Goal: Entertainment & Leisure: Consume media (video, audio)

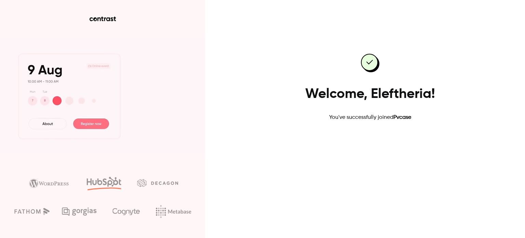
click at [376, 143] on link "Go to dashboard" at bounding box center [370, 143] width 58 height 16
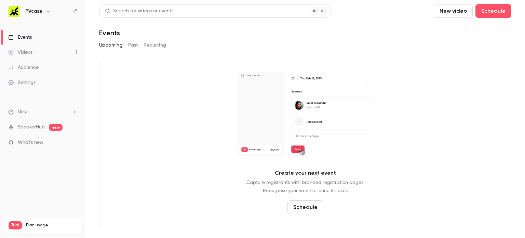
click at [32, 49] on div "Videos" at bounding box center [20, 52] width 24 height 7
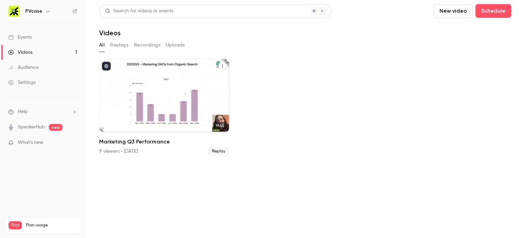
click at [149, 104] on p "Marketing Q3 Performance" at bounding box center [164, 111] width 112 height 24
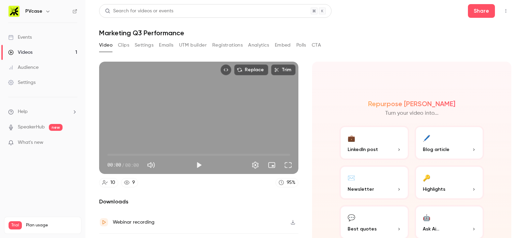
click at [203, 163] on button "Play" at bounding box center [199, 165] width 14 height 14
click at [136, 151] on span "03:08" at bounding box center [198, 154] width 183 height 11
type input "*****"
click at [150, 150] on span "03:09" at bounding box center [198, 154] width 183 height 11
type input "**"
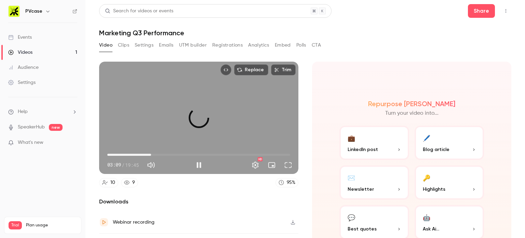
click at [174, 162] on span at bounding box center [167, 165] width 17 height 10
type input "*****"
type input "**"
click at [166, 164] on span at bounding box center [162, 164] width 7 height 1
click at [156, 151] on span "04:45" at bounding box center [198, 154] width 183 height 11
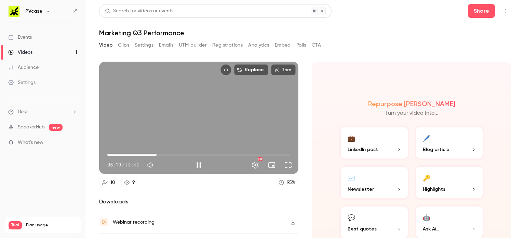
click at [161, 151] on span "05:19" at bounding box center [198, 154] width 183 height 11
click at [175, 151] on span "05:53" at bounding box center [198, 154] width 183 height 11
click at [177, 153] on span "07:36" at bounding box center [178, 154] width 2 height 2
click at [180, 152] on span "07:58" at bounding box center [198, 154] width 183 height 11
click at [188, 152] on span "07:59" at bounding box center [198, 154] width 183 height 11
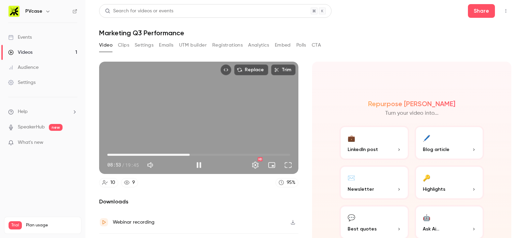
click at [193, 151] on span "08:53" at bounding box center [198, 154] width 183 height 11
click at [195, 153] on span "09:22" at bounding box center [194, 154] width 2 height 2
click at [200, 152] on span "10:11" at bounding box center [198, 154] width 183 height 11
click at [204, 152] on span "10:34" at bounding box center [198, 154] width 183 height 11
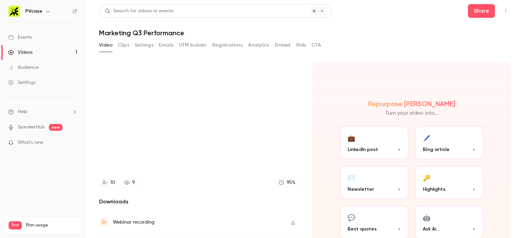
click at [208, 152] on video at bounding box center [198, 118] width 199 height 112
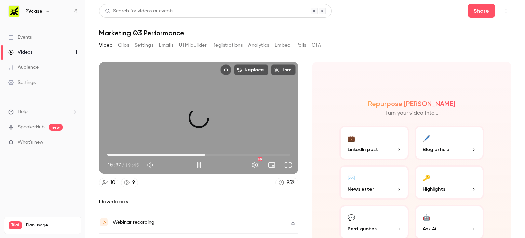
click at [206, 153] on span "10:37" at bounding box center [205, 154] width 2 height 2
click at [210, 153] on span "11:10" at bounding box center [211, 154] width 2 height 2
click at [213, 153] on span "11:30" at bounding box center [214, 154] width 2 height 2
click at [215, 153] on span "11:46" at bounding box center [216, 154] width 2 height 2
click at [217, 153] on span "11:46" at bounding box center [216, 154] width 2 height 2
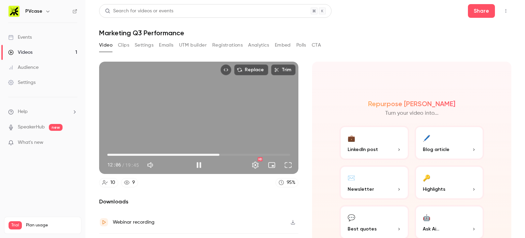
click at [222, 152] on span "12:06" at bounding box center [198, 154] width 183 height 11
click at [227, 152] on span "13:06" at bounding box center [198, 154] width 183 height 11
click at [225, 119] on div "Replace Trim 13:07 13:07 / 19:45 HD" at bounding box center [198, 118] width 199 height 112
click at [227, 112] on div "Replace Trim 13:08 13:08 / 19:45 HD" at bounding box center [198, 118] width 199 height 112
click at [230, 153] on span "13:13" at bounding box center [230, 154] width 2 height 2
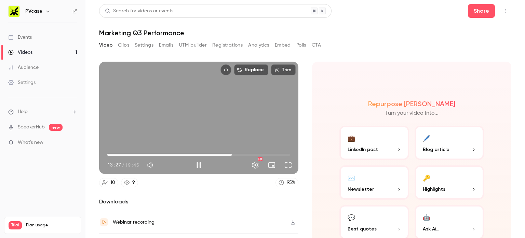
click at [234, 152] on span "13:27" at bounding box center [198, 154] width 183 height 11
click at [239, 153] on span "14:07" at bounding box center [238, 154] width 2 height 2
click at [231, 152] on span "13:33" at bounding box center [198, 154] width 183 height 11
click at [227, 152] on span "13:37" at bounding box center [198, 154] width 183 height 11
click at [226, 153] on span "12:55" at bounding box center [227, 154] width 2 height 2
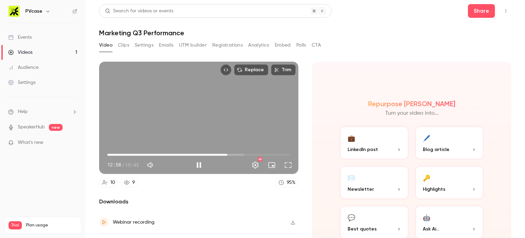
click at [222, 153] on span "12:58" at bounding box center [198, 154] width 183 height 11
click at [234, 152] on span "13:05" at bounding box center [198, 154] width 183 height 11
click at [238, 153] on span "13:54" at bounding box center [198, 154] width 183 height 11
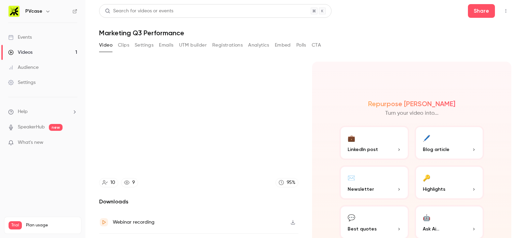
click at [241, 152] on video at bounding box center [198, 118] width 199 height 112
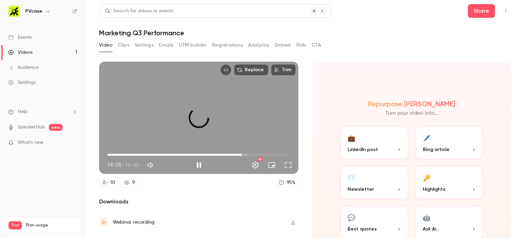
click at [241, 153] on span "14:32" at bounding box center [242, 154] width 2 height 2
click at [244, 153] on span "14:52" at bounding box center [245, 154] width 2 height 2
click at [246, 153] on span "15:03" at bounding box center [247, 154] width 2 height 2
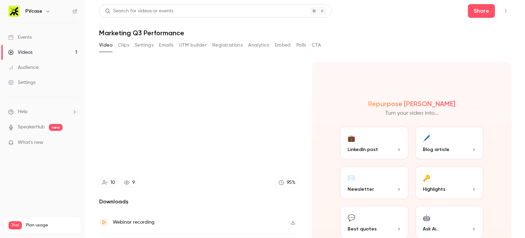
click at [246, 152] on video at bounding box center [198, 118] width 199 height 112
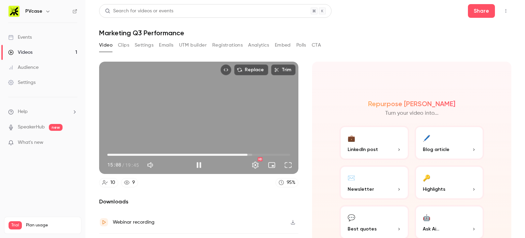
click at [249, 152] on span "15:08" at bounding box center [198, 154] width 183 height 11
click at [251, 153] on span "15:35" at bounding box center [252, 154] width 2 height 2
click at [254, 151] on span "16:06" at bounding box center [198, 154] width 183 height 11
click at [257, 153] on span "16:07" at bounding box center [256, 154] width 2 height 2
click at [260, 153] on span "16:38" at bounding box center [261, 154] width 2 height 2
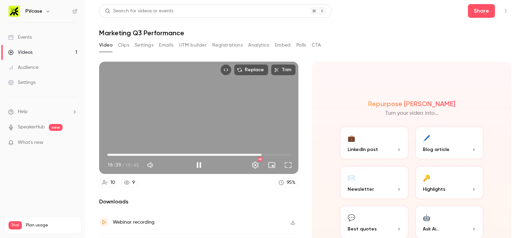
click at [265, 153] on span "16:39" at bounding box center [198, 154] width 183 height 11
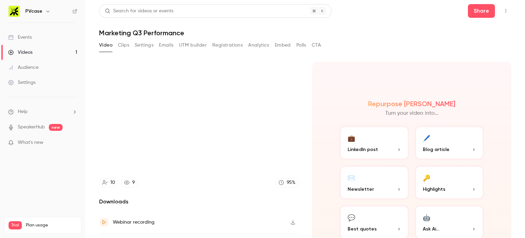
click at [263, 152] on video at bounding box center [198, 118] width 199 height 112
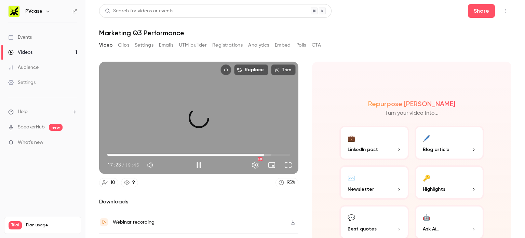
click at [262, 152] on span "16:56" at bounding box center [198, 154] width 183 height 11
click at [258, 152] on span "16:59" at bounding box center [198, 154] width 183 height 11
click at [269, 152] on span "16:33" at bounding box center [198, 154] width 183 height 11
click at [270, 153] on span "17:43" at bounding box center [271, 154] width 2 height 2
click at [274, 153] on span "18:06" at bounding box center [275, 154] width 2 height 2
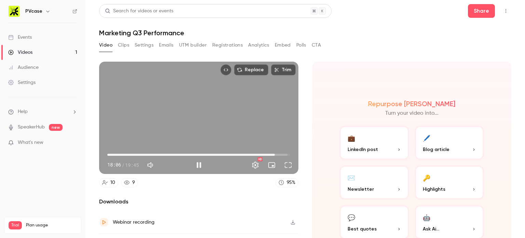
click at [274, 153] on span "18:06" at bounding box center [275, 154] width 2 height 2
click at [275, 153] on span "18:15" at bounding box center [276, 154] width 2 height 2
click at [278, 151] on span "18:21" at bounding box center [198, 154] width 183 height 11
click at [281, 153] on span "18:44" at bounding box center [281, 154] width 2 height 2
click at [287, 151] on span "19:02" at bounding box center [198, 154] width 183 height 11
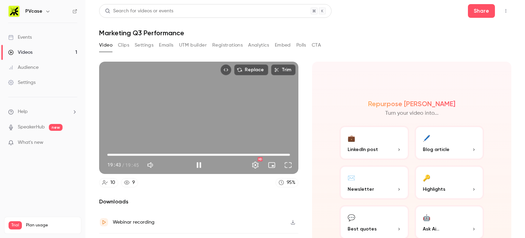
click at [244, 149] on span "19:43" at bounding box center [198, 154] width 183 height 11
click at [253, 162] on button "Settings" at bounding box center [256, 165] width 14 height 14
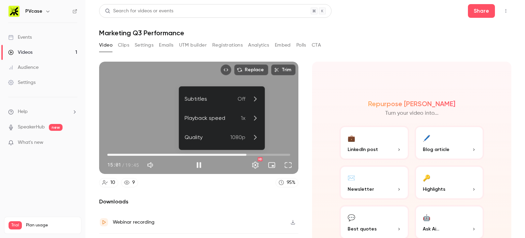
click at [253, 162] on div at bounding box center [262, 119] width 525 height 238
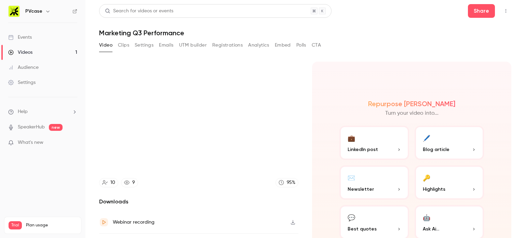
click at [356, 178] on button "✉️ Newsletter" at bounding box center [374, 182] width 70 height 34
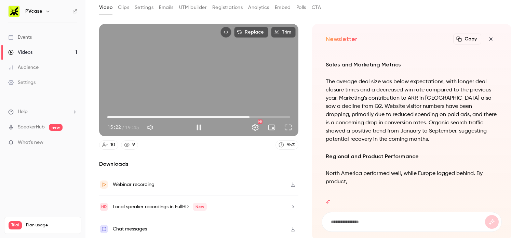
click at [197, 126] on button "Pause" at bounding box center [199, 127] width 14 height 14
type input "*****"
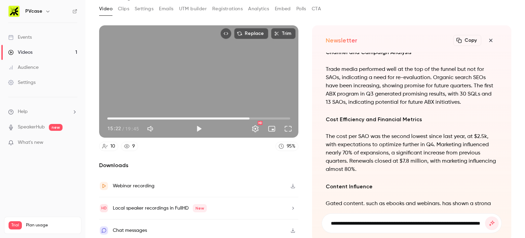
scroll to position [0, 48]
type input "**********"
click at [485, 216] on button "submit" at bounding box center [492, 223] width 14 height 14
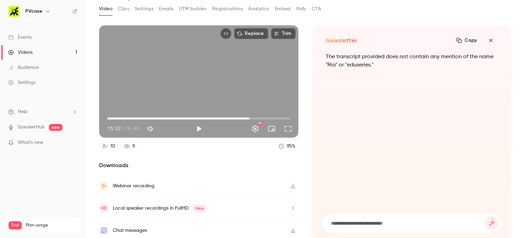
click at [488, 40] on icon "button" at bounding box center [491, 40] width 8 height 5
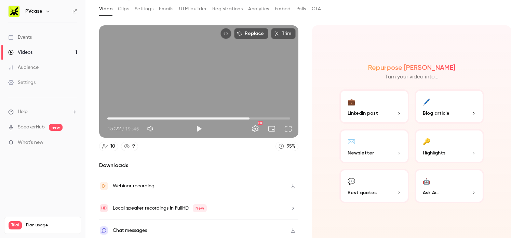
click at [451, 185] on button "🤖 Ask Ai..." at bounding box center [450, 186] width 70 height 34
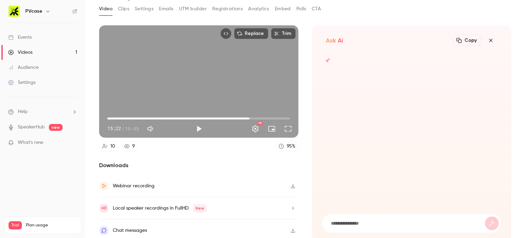
click at [379, 226] on form at bounding box center [411, 222] width 179 height 19
click at [377, 225] on form at bounding box center [411, 222] width 179 height 19
click at [354, 216] on form at bounding box center [411, 222] width 179 height 19
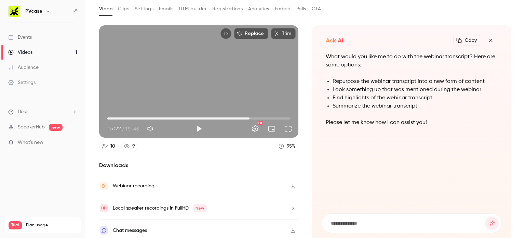
click at [342, 225] on input at bounding box center [407, 223] width 155 height 8
type input "**********"
click at [485, 216] on button "submit" at bounding box center [492, 223] width 14 height 14
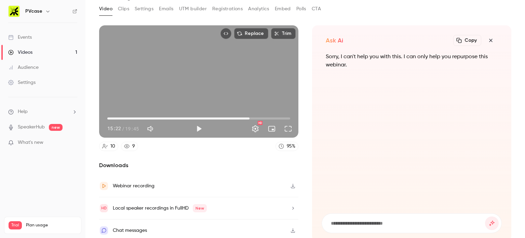
click at [353, 220] on input at bounding box center [407, 223] width 155 height 8
type input "**********"
click at [485, 216] on button "submit" at bounding box center [492, 223] width 14 height 14
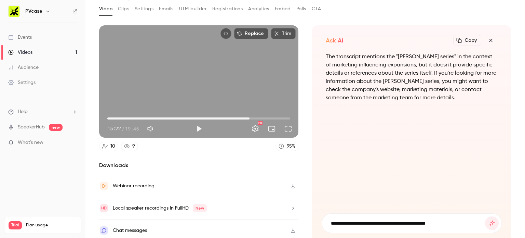
type input "**********"
click at [485, 216] on button "submit" at bounding box center [492, 223] width 14 height 14
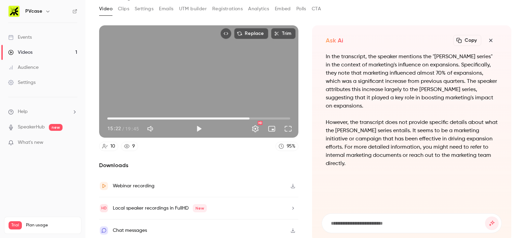
click at [487, 41] on icon "button" at bounding box center [491, 40] width 8 height 5
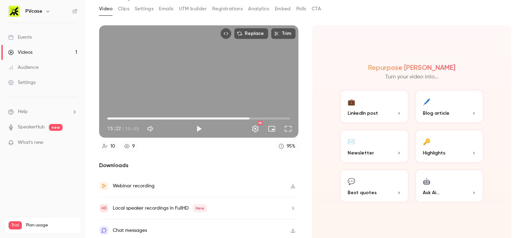
click at [186, 117] on span "15:22" at bounding box center [198, 118] width 183 height 11
click at [195, 116] on span "08:36" at bounding box center [198, 118] width 183 height 11
click at [190, 127] on div "15:22 / 19:45" at bounding box center [149, 128] width 85 height 11
click at [199, 125] on button "Play" at bounding box center [199, 129] width 14 height 14
click at [197, 113] on span "09:33" at bounding box center [198, 118] width 183 height 11
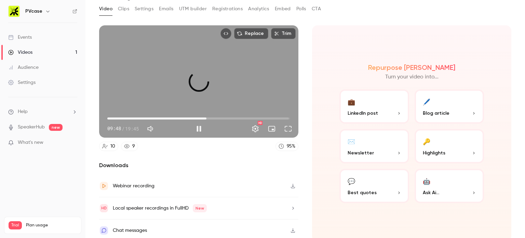
click at [205, 115] on span "10:42" at bounding box center [198, 118] width 183 height 11
click at [216, 116] on span "11:54" at bounding box center [198, 118] width 183 height 11
click at [218, 117] on span "11:54" at bounding box center [218, 118] width 2 height 2
click at [220, 117] on span "12:05" at bounding box center [219, 118] width 2 height 2
click at [223, 117] on span "12:26" at bounding box center [223, 118] width 2 height 2
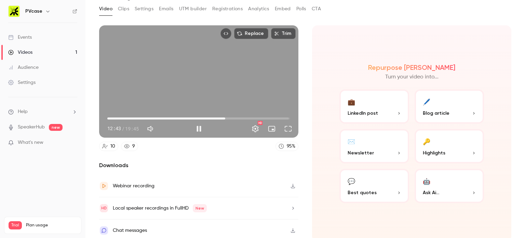
click at [226, 117] on span "12:43" at bounding box center [225, 118] width 2 height 2
click at [228, 117] on span "13:11" at bounding box center [229, 118] width 2 height 2
click at [229, 117] on span "13:17" at bounding box center [230, 118] width 2 height 2
click at [231, 117] on span "13:17" at bounding box center [230, 118] width 2 height 2
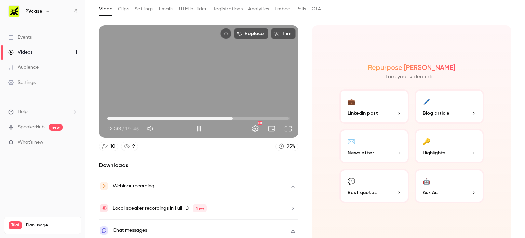
click at [232, 117] on span "13:33" at bounding box center [233, 118] width 2 height 2
click at [235, 117] on span "13:53" at bounding box center [236, 118] width 2 height 2
click at [237, 117] on span "13:53" at bounding box center [236, 118] width 2 height 2
click at [238, 117] on span "14:09" at bounding box center [239, 118] width 2 height 2
click at [241, 117] on span "14:29" at bounding box center [242, 118] width 2 height 2
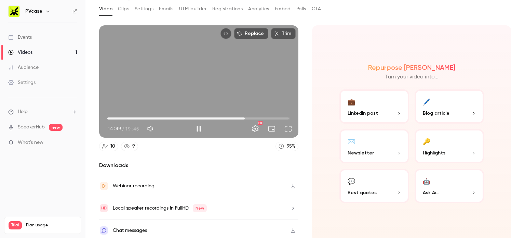
click at [244, 117] on span "14:49" at bounding box center [245, 118] width 2 height 2
click at [244, 117] on span "14:50" at bounding box center [245, 118] width 2 height 2
click at [246, 117] on span "15:05" at bounding box center [247, 118] width 2 height 2
click at [248, 117] on span "15:05" at bounding box center [247, 118] width 2 height 2
click at [249, 117] on span "15:22" at bounding box center [250, 118] width 2 height 2
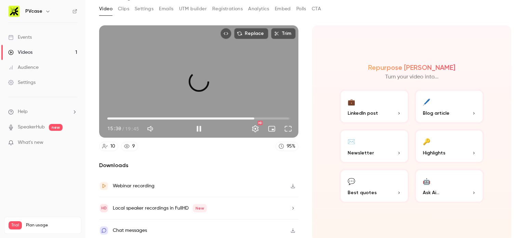
click at [252, 116] on span "15:52" at bounding box center [198, 118] width 183 height 11
click at [255, 117] on span "15:52" at bounding box center [254, 118] width 2 height 2
click at [257, 117] on span "16:13" at bounding box center [257, 118] width 2 height 2
click at [259, 117] on span "16:33" at bounding box center [260, 118] width 2 height 2
click at [264, 116] on span "17:07" at bounding box center [198, 118] width 183 height 11
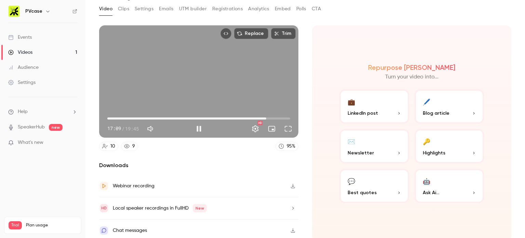
click at [265, 117] on span "17:09" at bounding box center [266, 118] width 2 height 2
click at [198, 127] on button "Pause" at bounding box center [199, 129] width 14 height 14
drag, startPoint x: 44, startPoint y: 184, endPoint x: 100, endPoint y: 169, distance: 58.2
click at [44, 184] on nav "PVcase Events Videos 1 Audience Settings Help SpeakerHub new What's new Trial P…" at bounding box center [42, 119] width 85 height 238
click at [196, 126] on button "Play" at bounding box center [199, 129] width 14 height 14
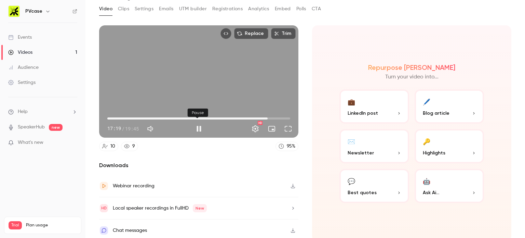
click at [196, 126] on button "Pause" at bounding box center [199, 129] width 14 height 14
type input "******"
